Goal: Find specific fact: Find specific fact

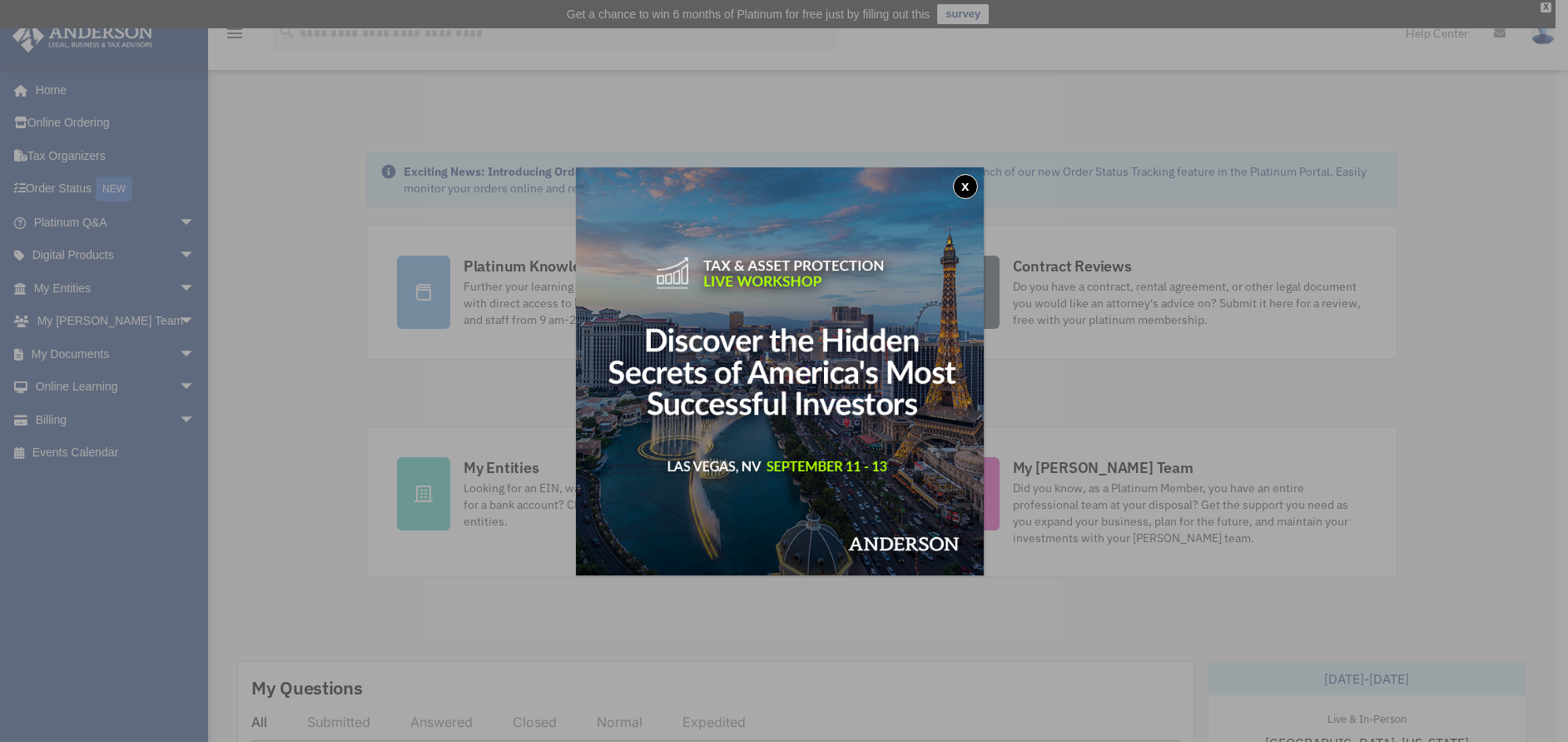
click at [968, 186] on button "x" at bounding box center [965, 186] width 25 height 25
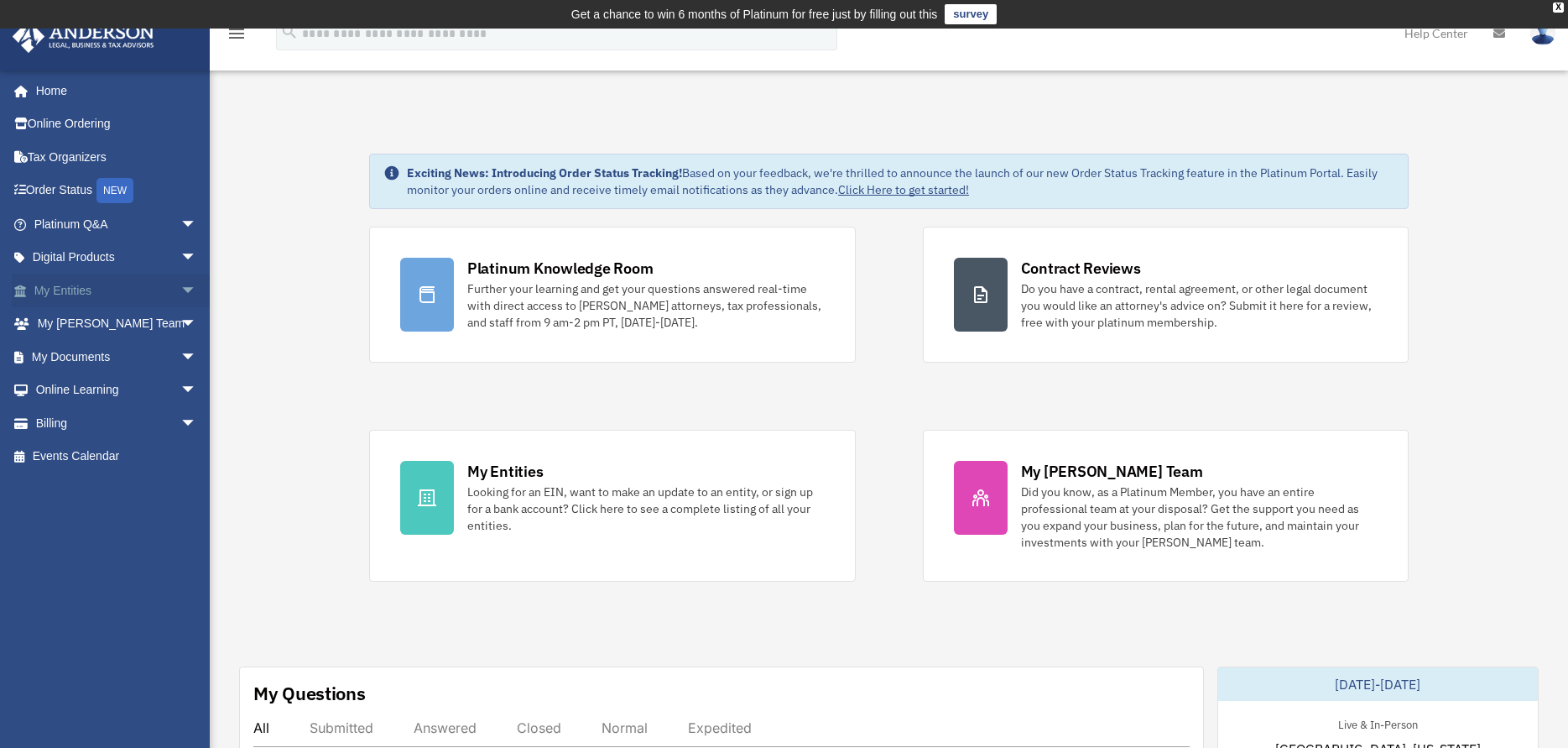
click at [181, 290] on span "arrow_drop_down" at bounding box center [197, 291] width 34 height 35
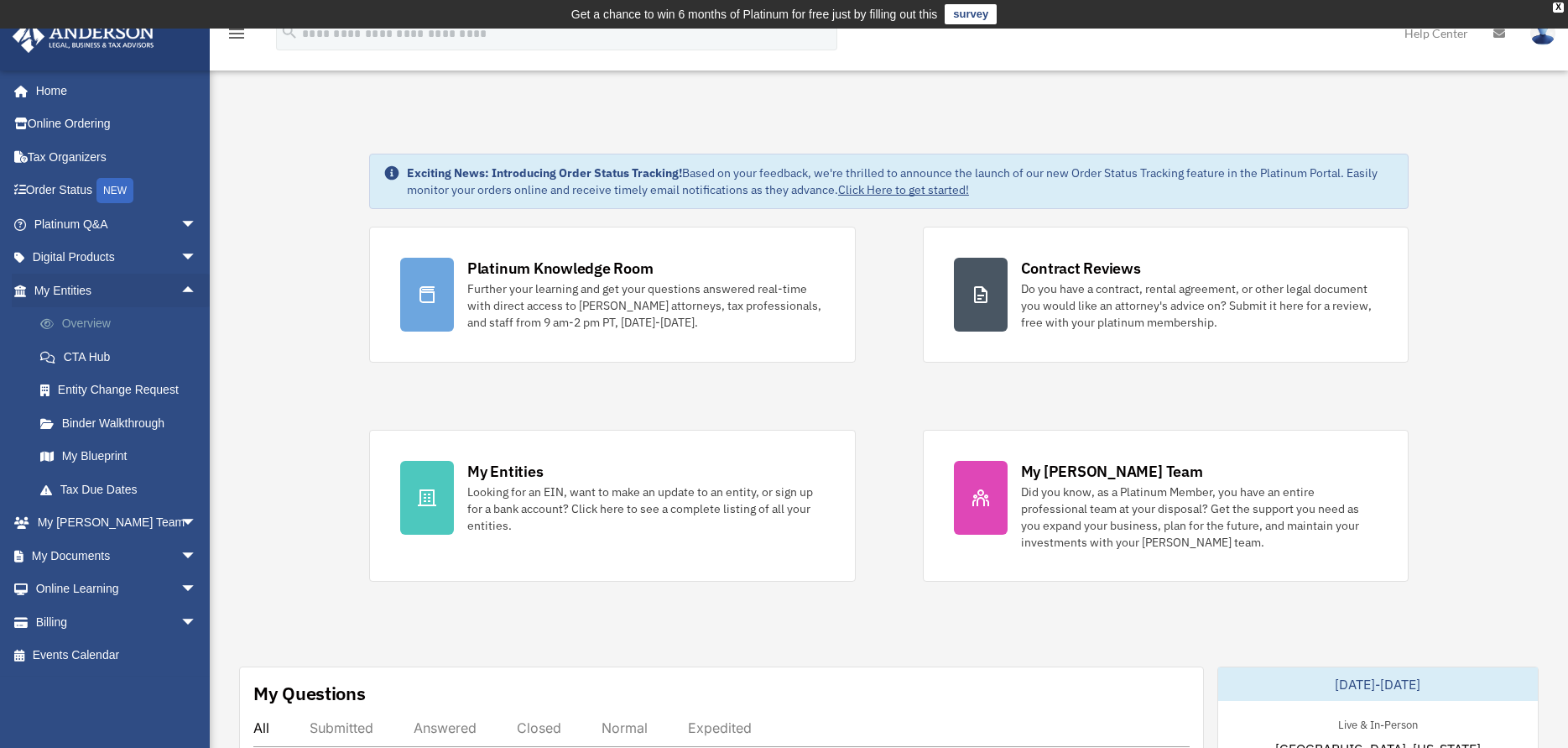
click at [100, 315] on link "Overview" at bounding box center [123, 324] width 199 height 34
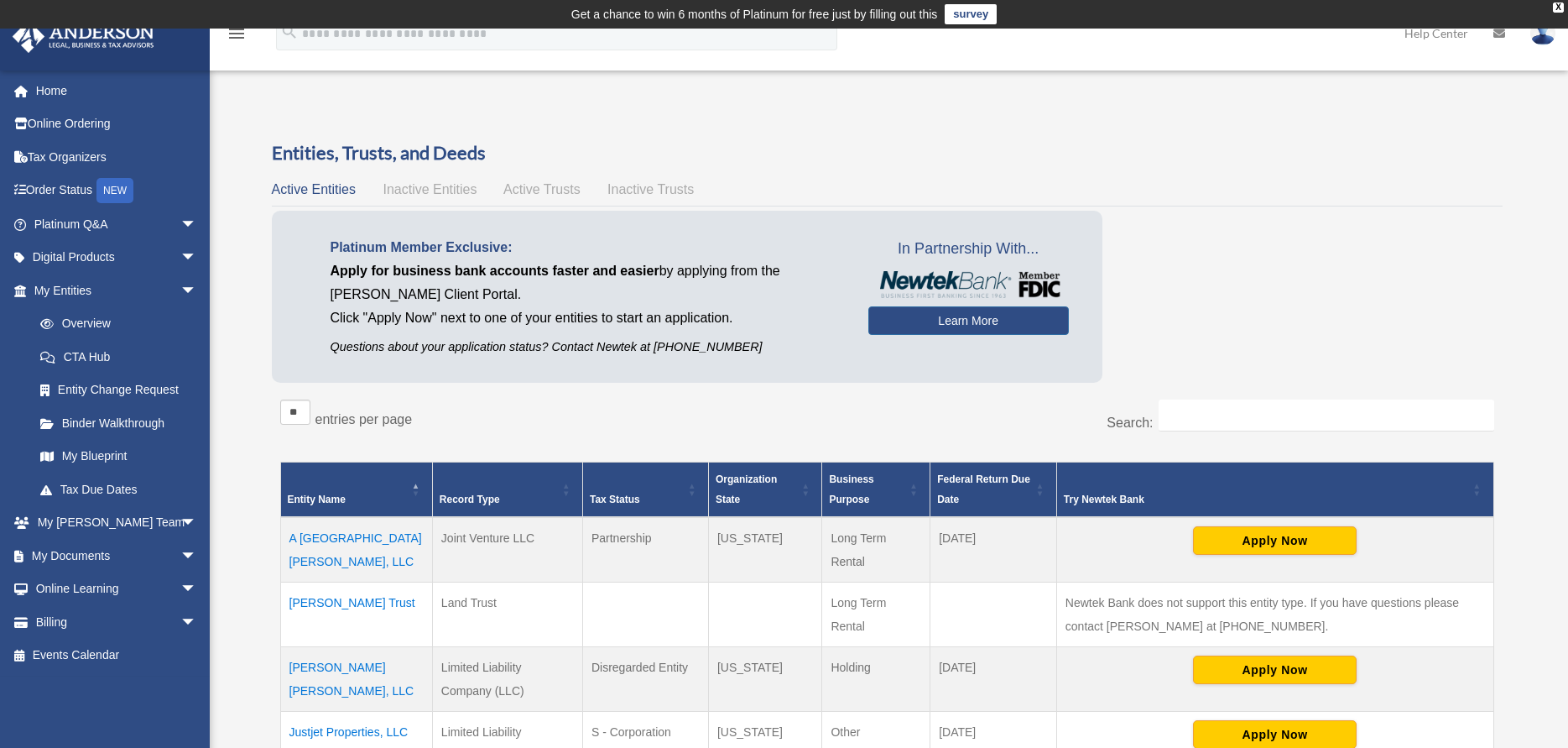
click at [343, 537] on td "A [GEOGRAPHIC_DATA][PERSON_NAME], LLC" at bounding box center [356, 550] width 152 height 66
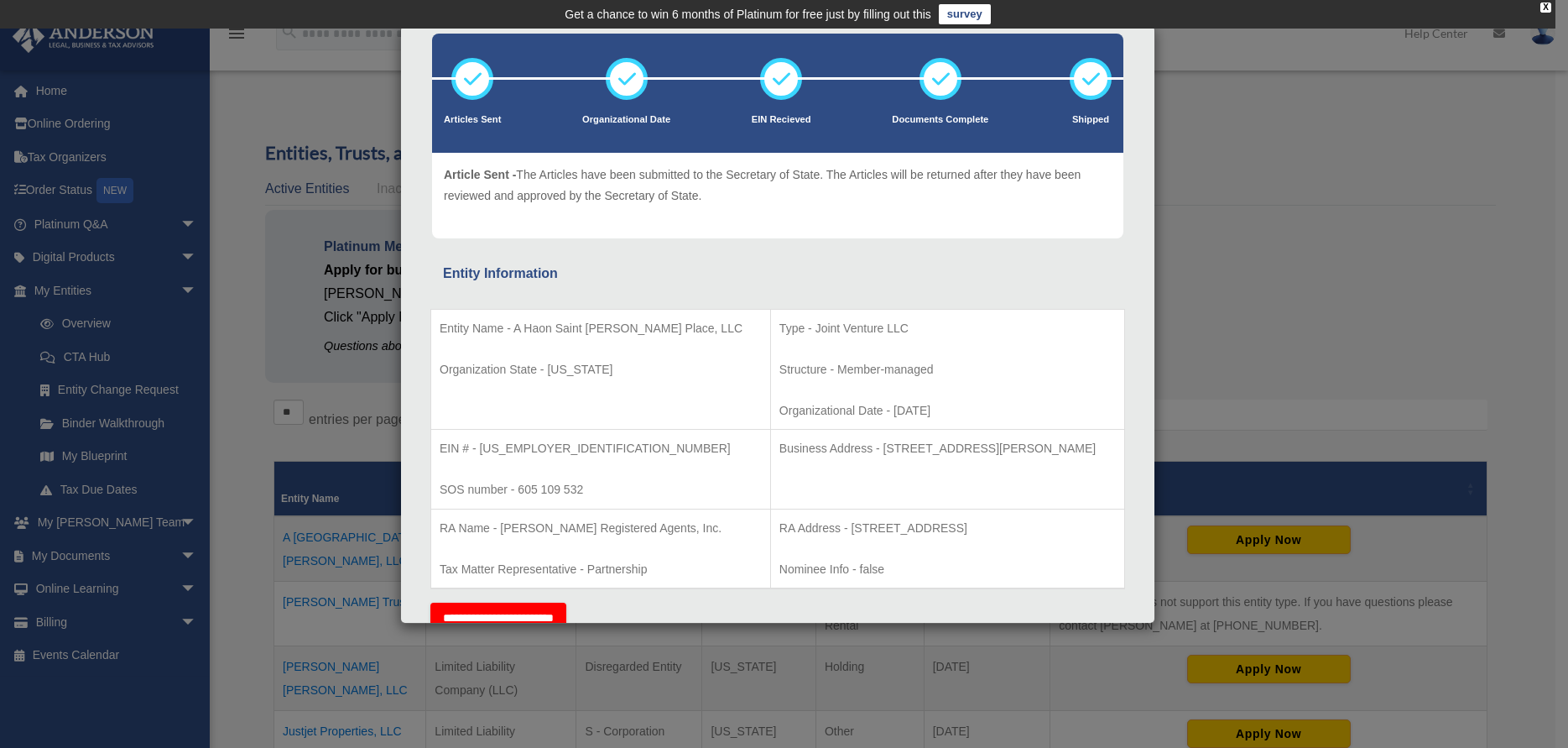
scroll to position [168, 0]
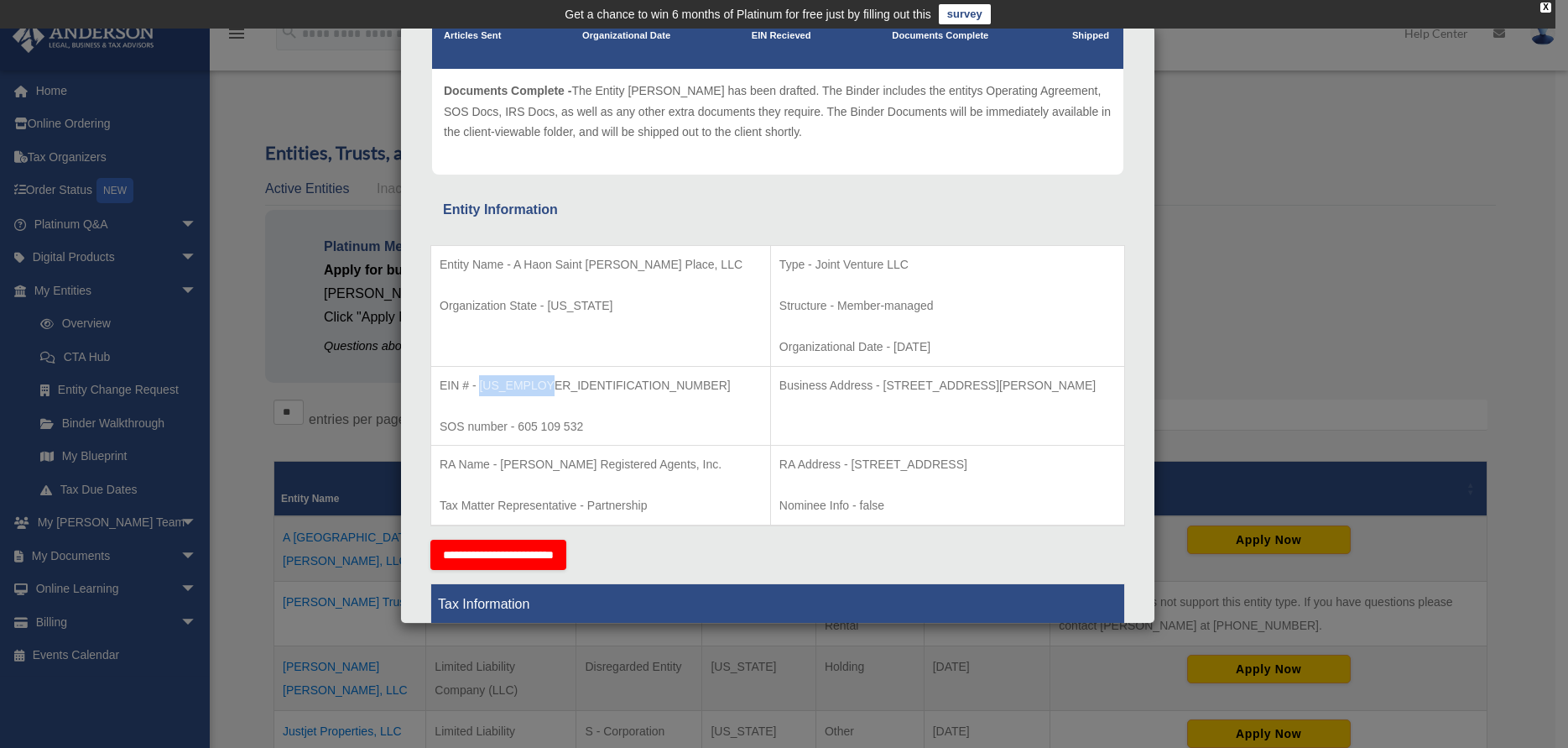
drag, startPoint x: 480, startPoint y: 385, endPoint x: 552, endPoint y: 386, distance: 72.0
click at [552, 386] on p "EIN # - [US_EMPLOYER_IDENTIFICATION_NUMBER]" at bounding box center [600, 386] width 322 height 21
copy p "[US_EMPLOYER_IDENTIFICATION_NUMBER]"
